Goal: Task Accomplishment & Management: Use online tool/utility

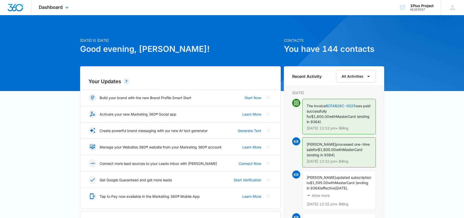
click at [61, 11] on div "Dashboard Apps Reputation Websites Forms CRM Email Social Payments POS Content …" at bounding box center [54, 7] width 46 height 15
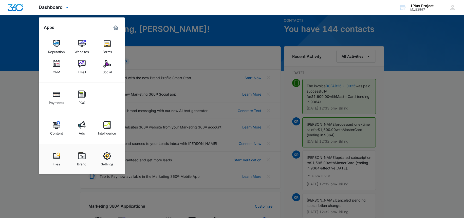
scroll to position [45, 0]
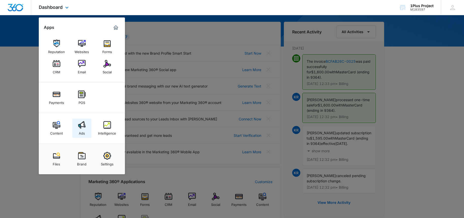
click at [75, 126] on link "Ads" at bounding box center [81, 128] width 19 height 19
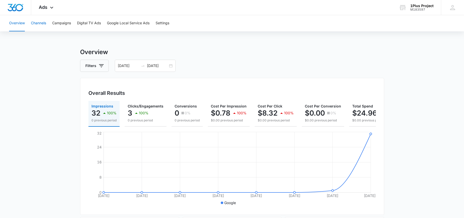
click at [36, 27] on button "Channels" at bounding box center [38, 23] width 15 height 16
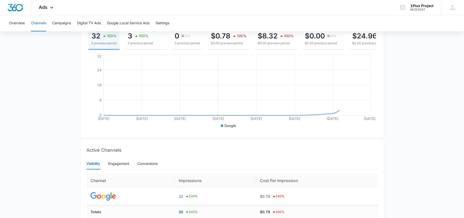
scroll to position [107, 0]
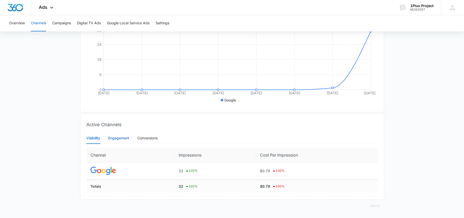
click at [117, 139] on div "Engagement" at bounding box center [118, 139] width 21 height 6
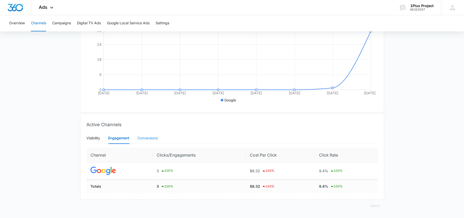
click at [144, 142] on div "Conversions" at bounding box center [147, 139] width 20 height 12
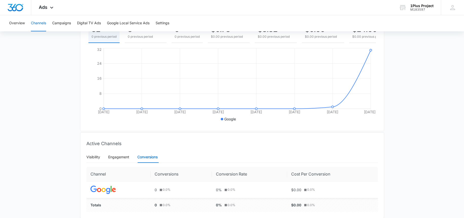
scroll to position [106, 0]
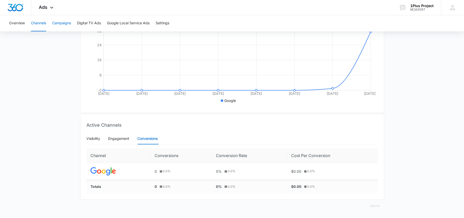
click at [61, 29] on button "Campaigns" at bounding box center [61, 23] width 19 height 16
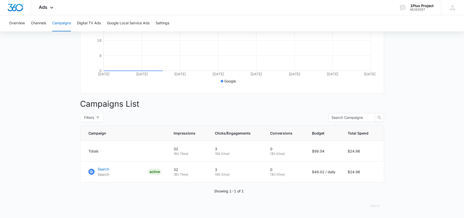
scroll to position [126, 0]
click at [105, 173] on p "Search" at bounding box center [104, 174] width 12 height 5
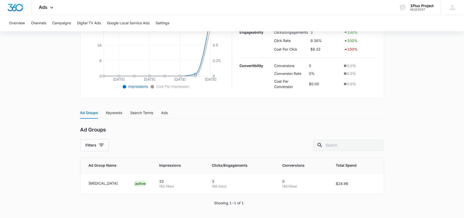
scroll to position [138, 0]
